Goal: Subscribe to service/newsletter

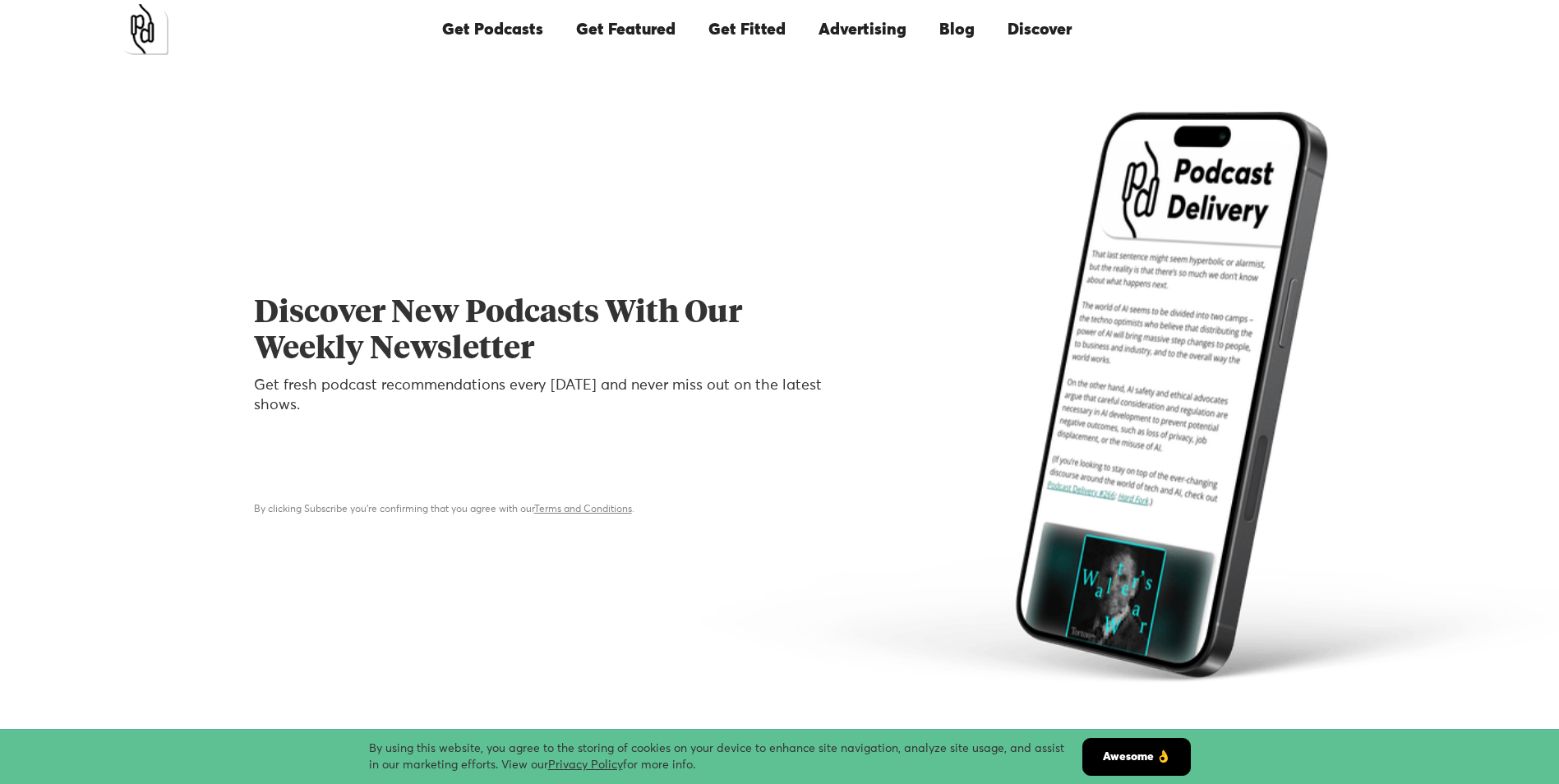
click at [298, 484] on div "Email Form" at bounding box center [539, 464] width 569 height 47
click at [333, 494] on form "By clicking Subscribe you're confirming that you agree with our Terms and Condi…" at bounding box center [539, 479] width 569 height 76
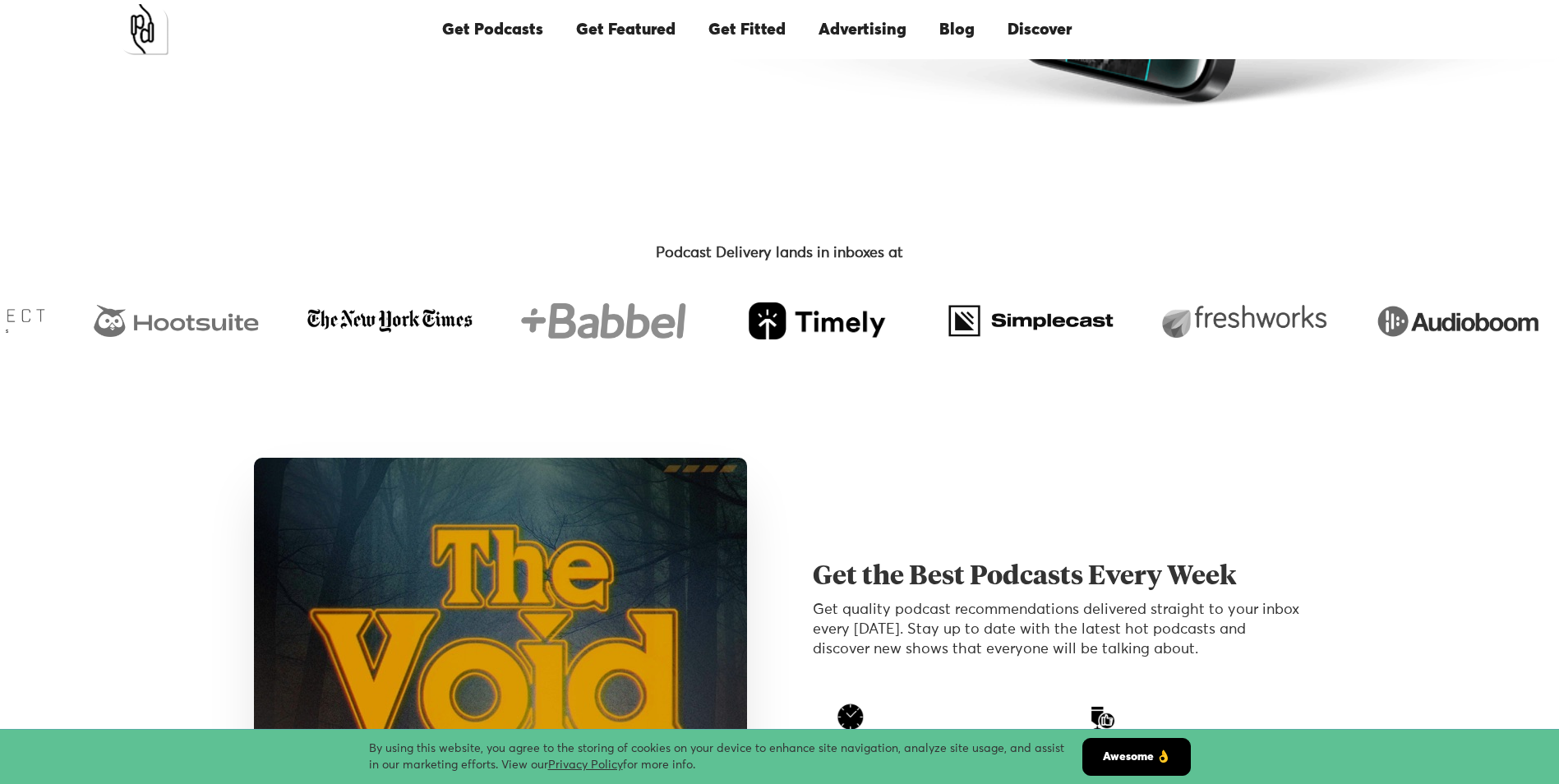
scroll to position [328, 0]
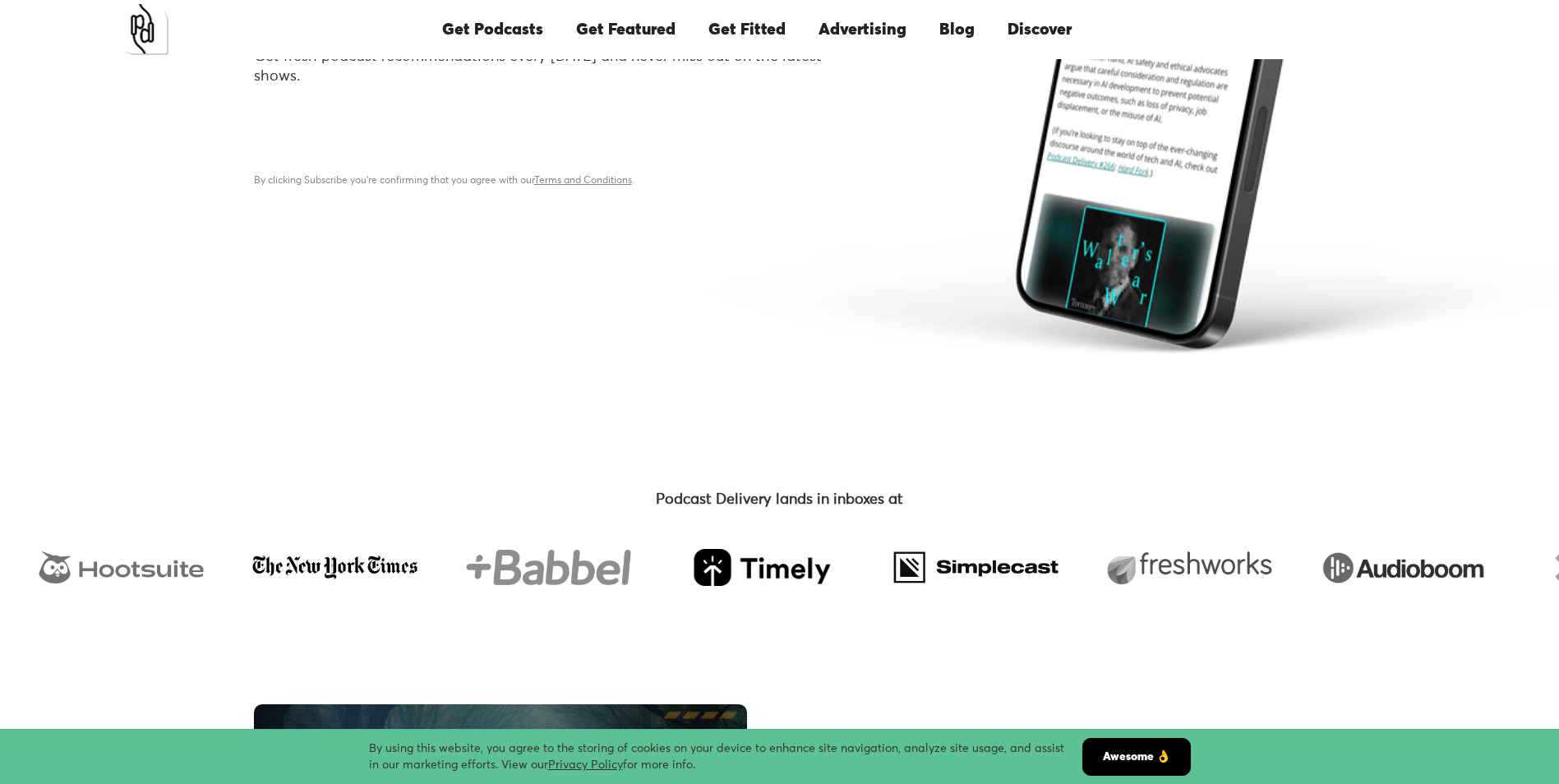
click at [364, 180] on div "By clicking Subscribe you're confirming that you agree with our Terms and Condi…" at bounding box center [539, 180] width 569 height 16
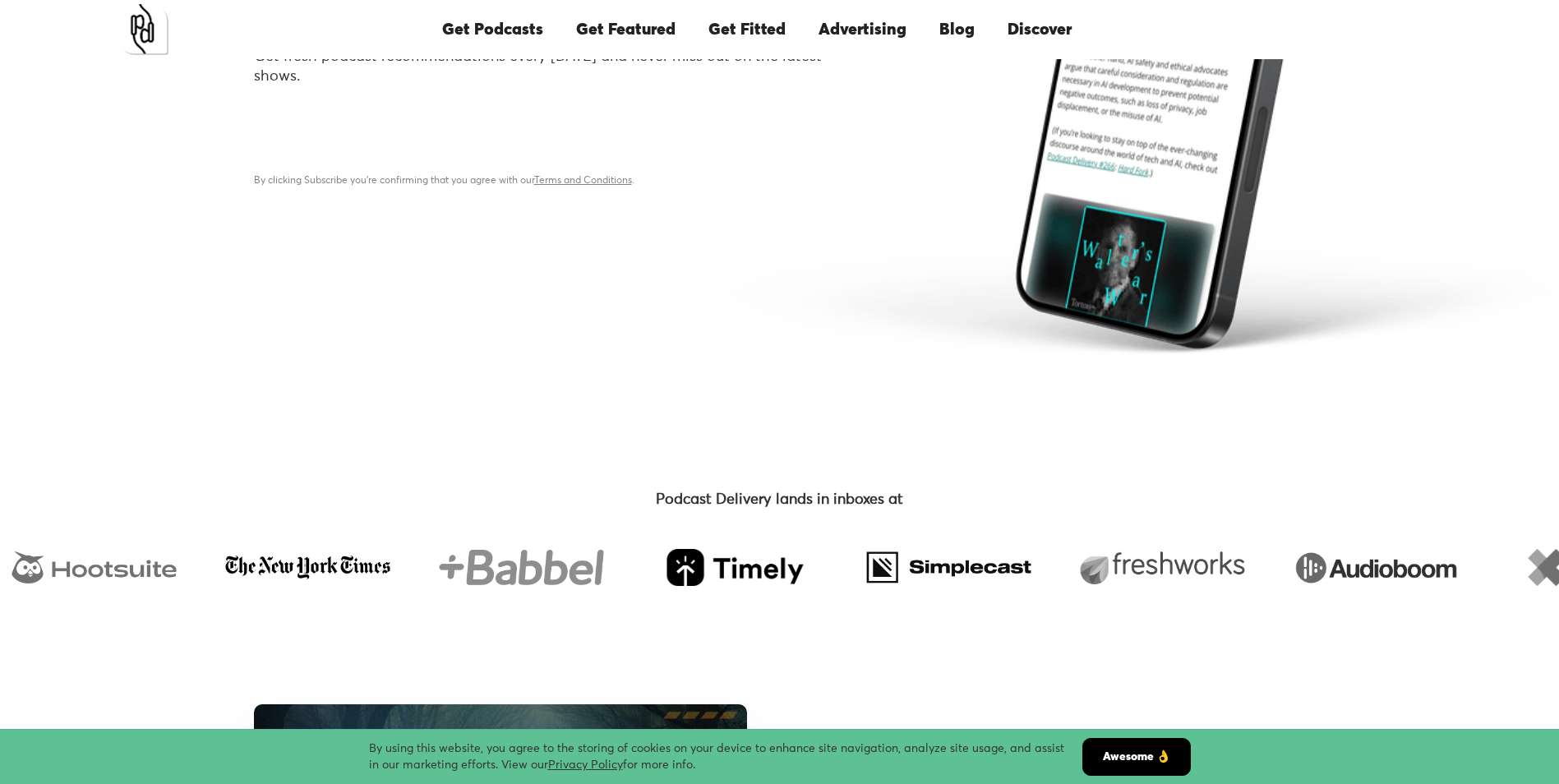
click at [339, 165] on form "By clicking Subscribe you're confirming that you agree with our Terms and Condi…" at bounding box center [539, 151] width 569 height 76
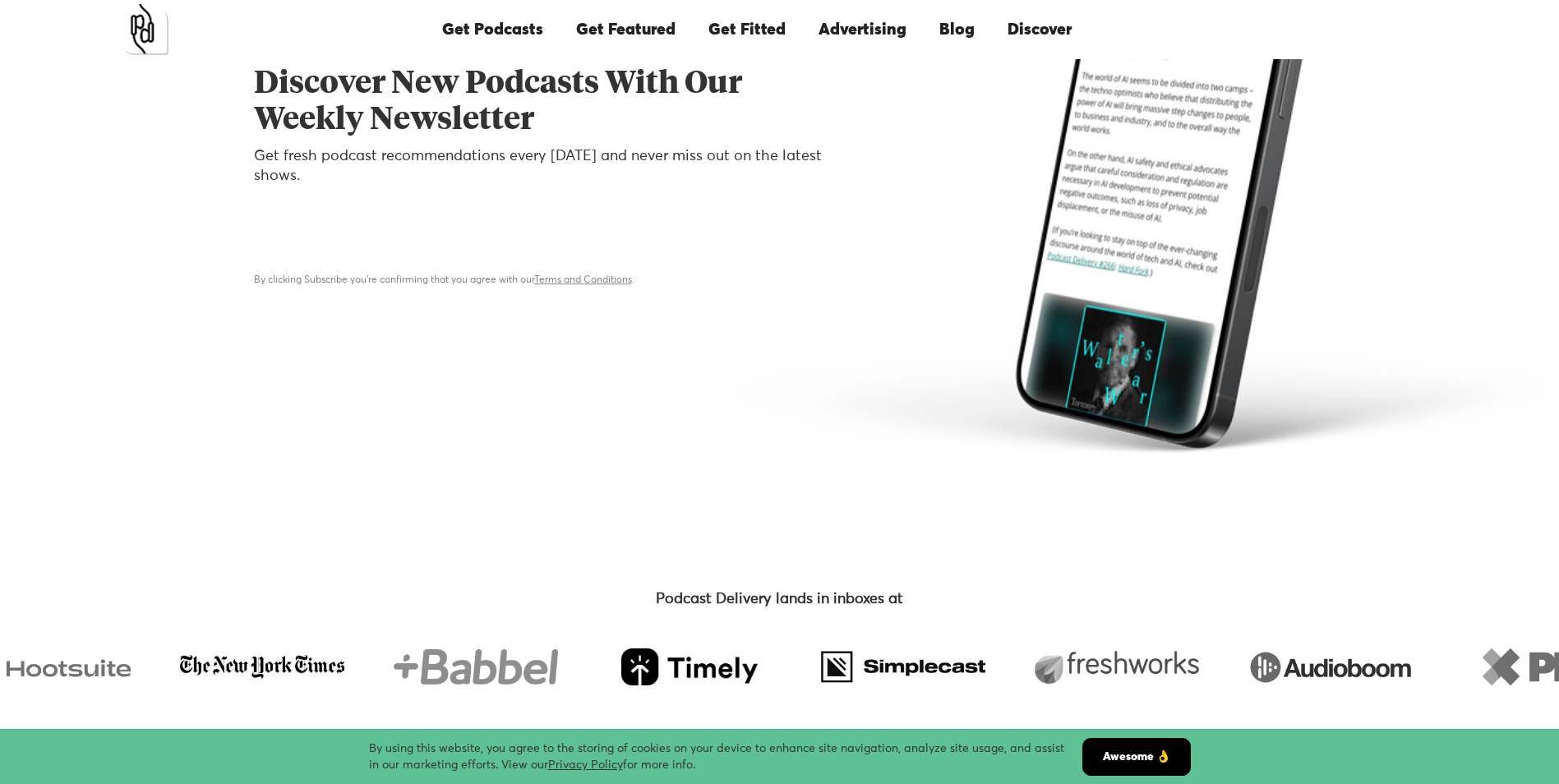
scroll to position [82, 0]
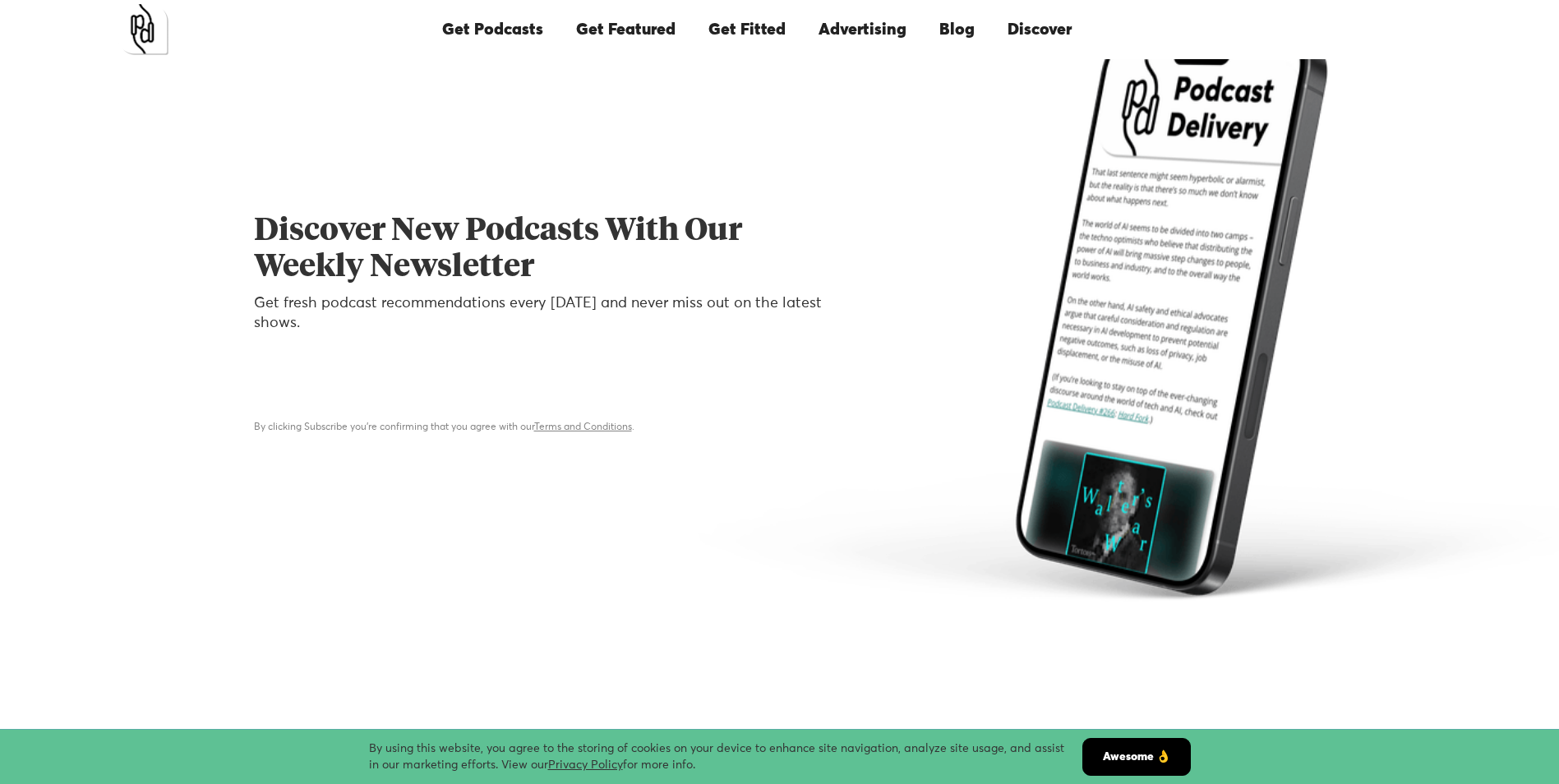
click at [325, 439] on div "Discover New Podcasts With Our Weekly Newsletter Get fresh podcast recommendati…" at bounding box center [780, 315] width 1052 height 572
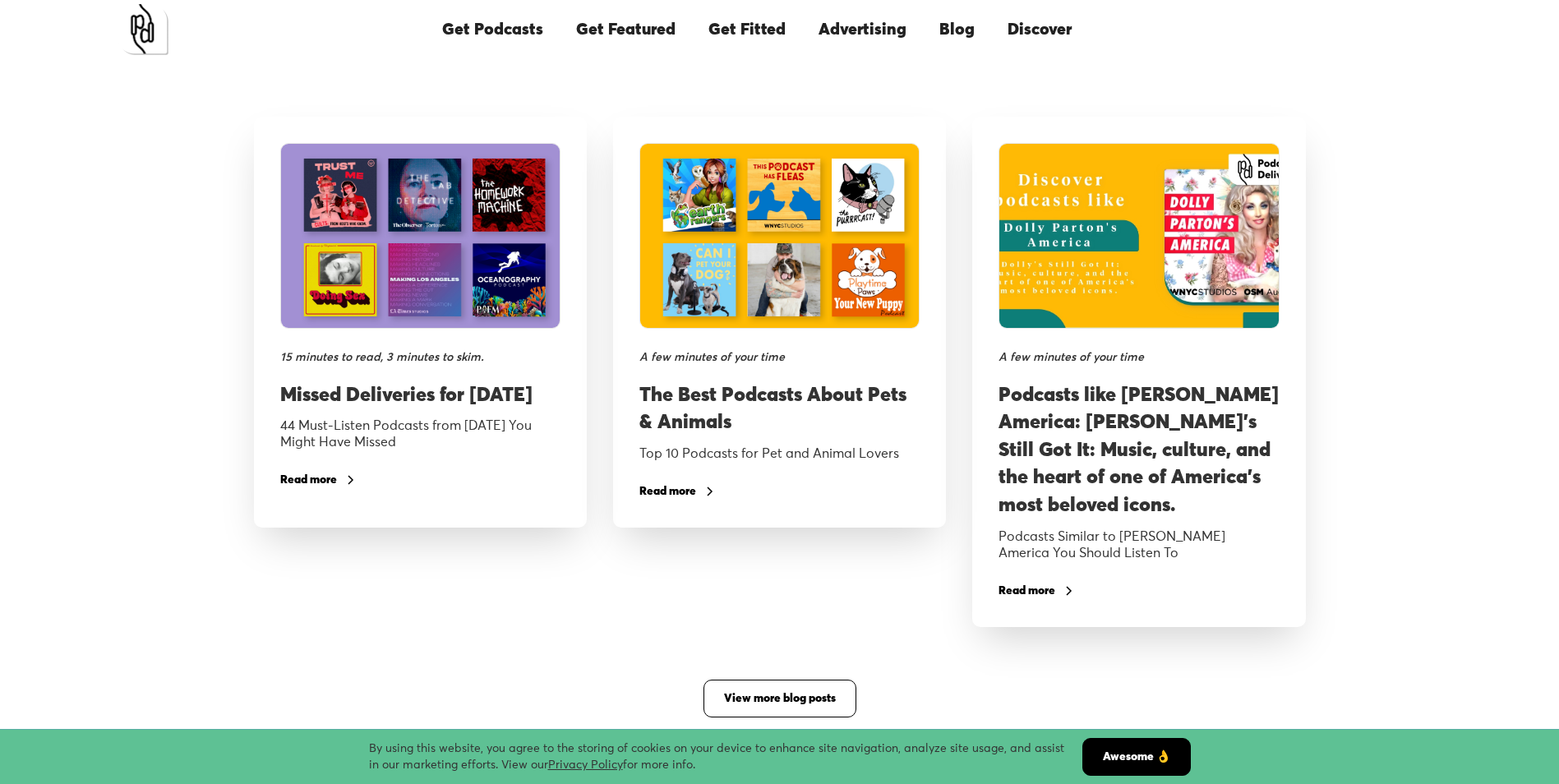
scroll to position [3100, 0]
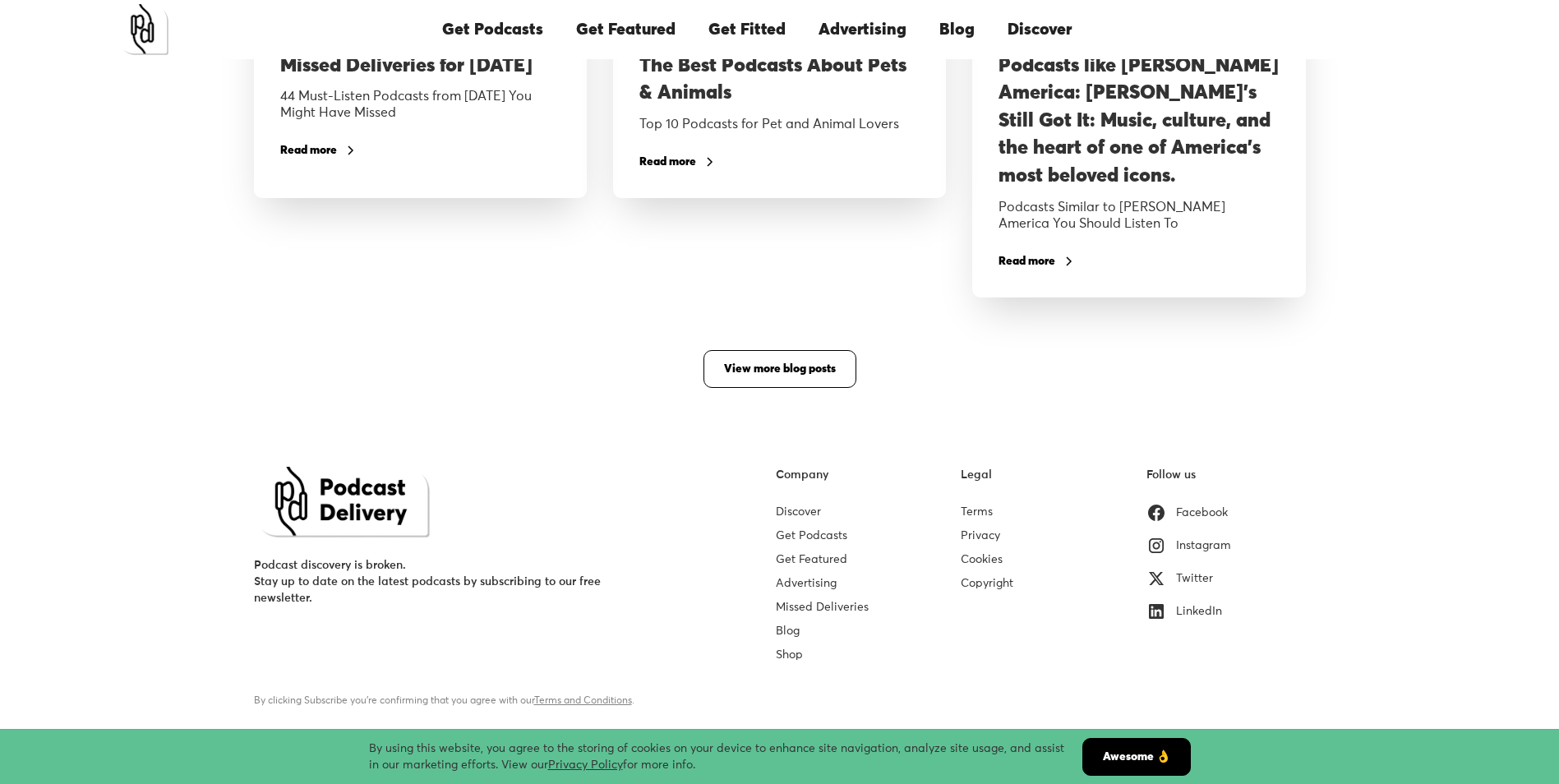
click at [807, 532] on link "Get Podcasts" at bounding box center [811, 536] width 72 height 11
click at [331, 680] on form "By clicking Subscribe you're confirming that you agree with our Terms and Condi…" at bounding box center [453, 670] width 397 height 76
click at [337, 708] on div "By clicking Subscribe you're confirming that you agree with our Terms and Condi…" at bounding box center [453, 700] width 397 height 16
click at [297, 678] on div "Email Form" at bounding box center [453, 655] width 397 height 47
click at [335, 684] on form "By clicking Subscribe you're confirming that you agree with our Terms and Condi…" at bounding box center [453, 670] width 397 height 76
